Goal: Information Seeking & Learning: Learn about a topic

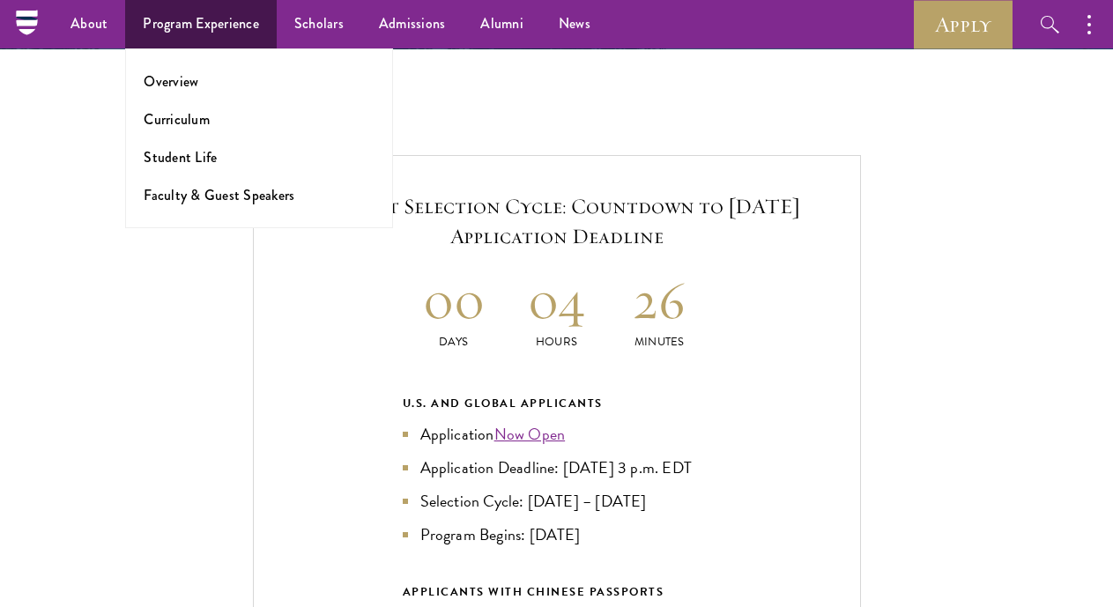
scroll to position [3615, 0]
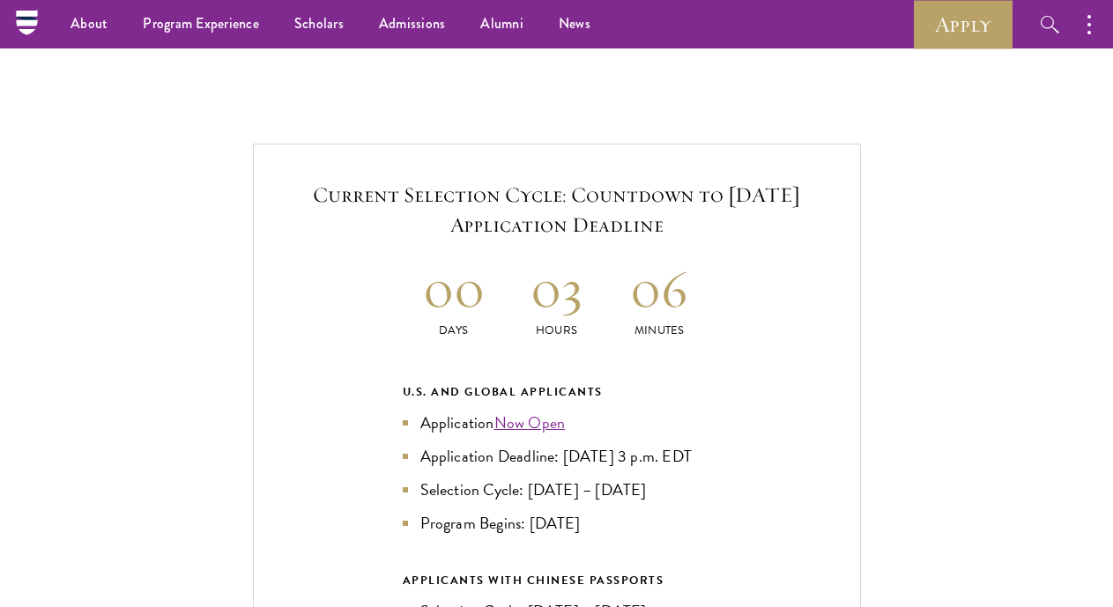
scroll to position [3615, 0]
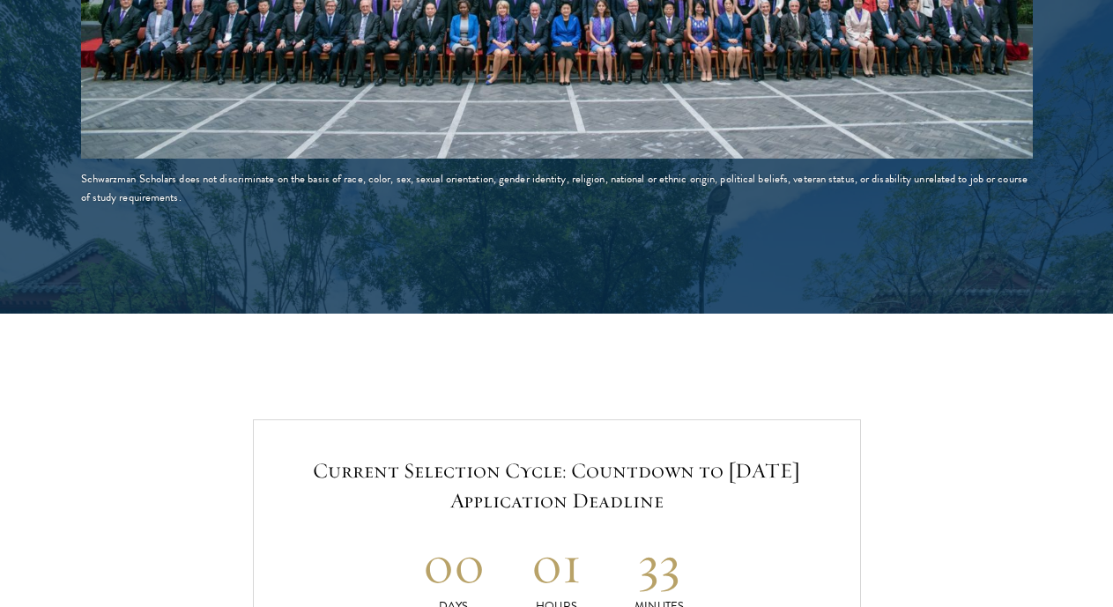
scroll to position [3350, 0]
